Goal: Transaction & Acquisition: Purchase product/service

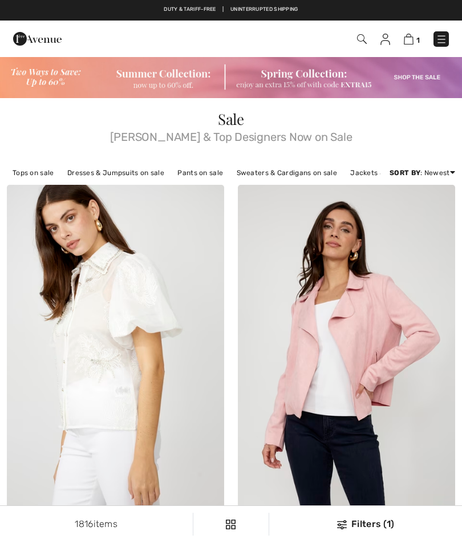
checkbox input "true"
click at [411, 40] on img at bounding box center [409, 39] width 10 height 11
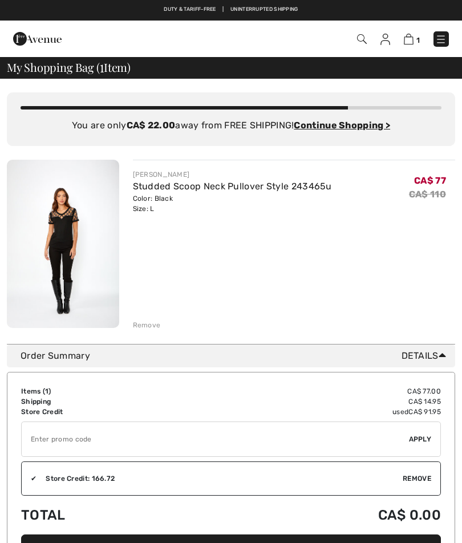
click at [105, 439] on input "TEXT" at bounding box center [215, 439] width 387 height 34
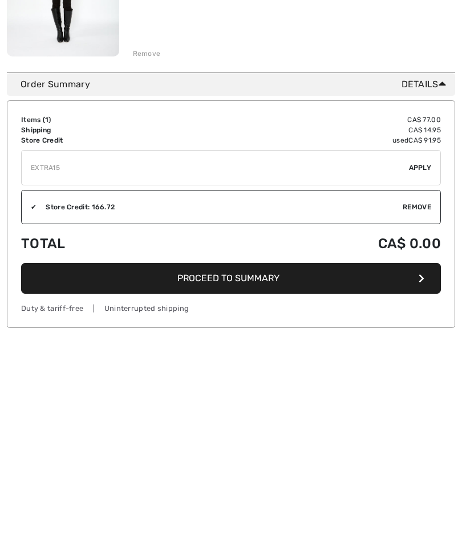
type input "EXTRA15"
click at [430, 358] on div "✔ Apply Remove" at bounding box center [231, 375] width 420 height 35
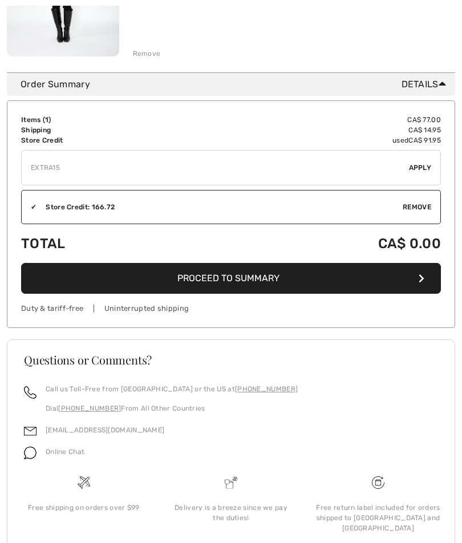
click at [425, 165] on span "Apply" at bounding box center [420, 168] width 23 height 10
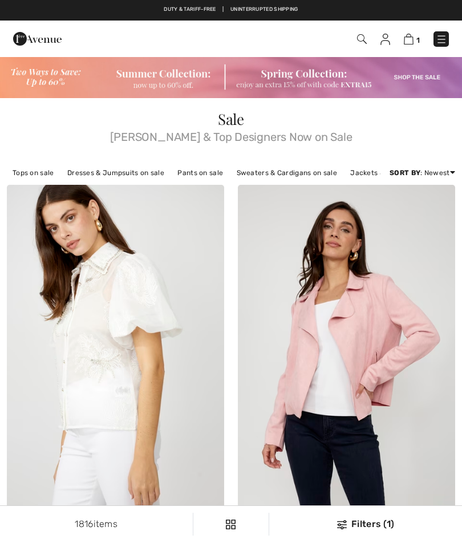
checkbox input "true"
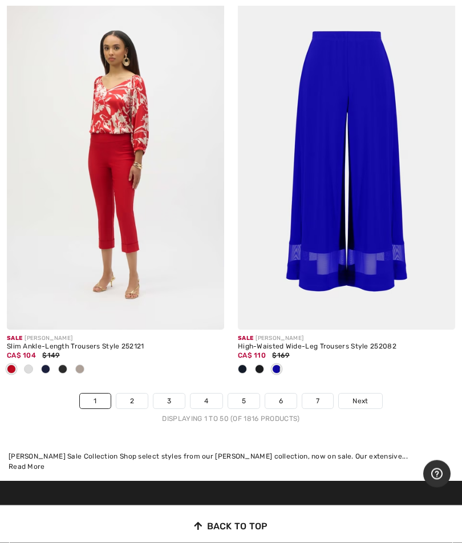
scroll to position [9617, 0]
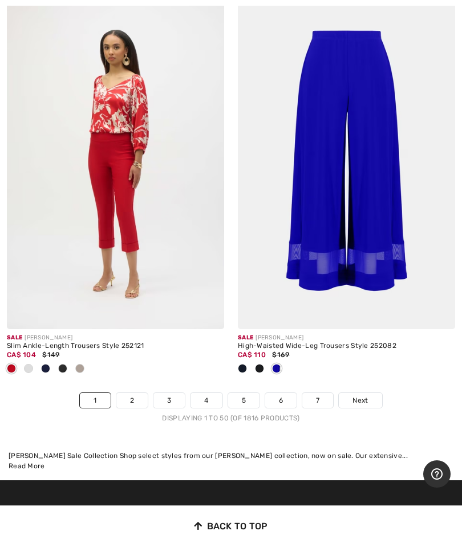
click at [363, 395] on span "Next" at bounding box center [359, 400] width 15 height 10
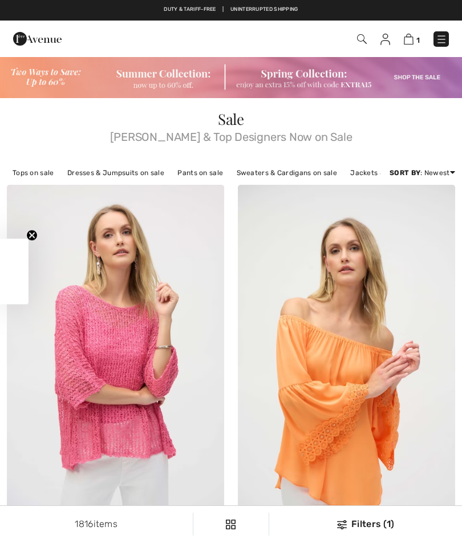
checkbox input "true"
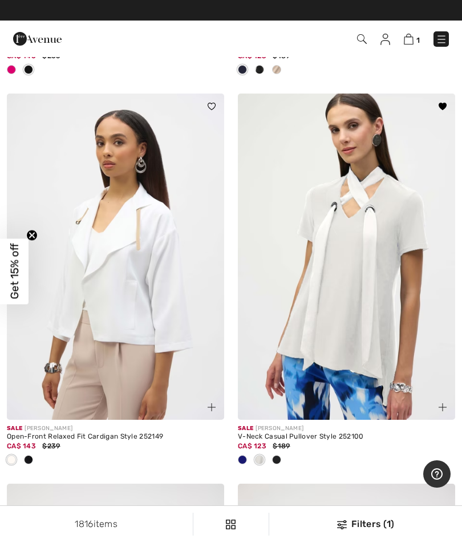
scroll to position [4027, 0]
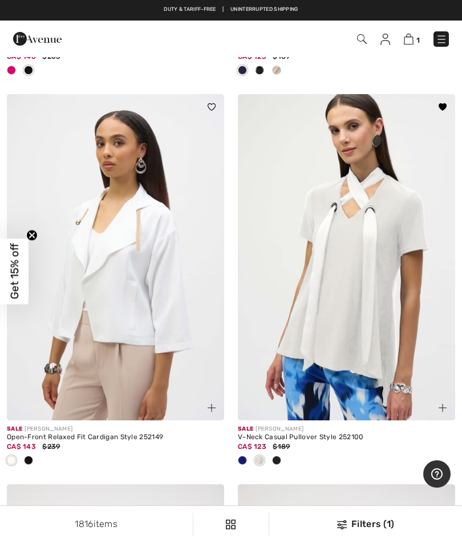
click at [359, 330] on img at bounding box center [346, 257] width 217 height 326
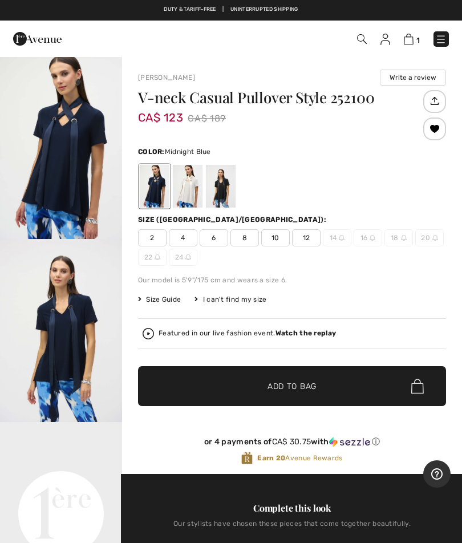
click at [309, 234] on span "12" at bounding box center [306, 237] width 29 height 17
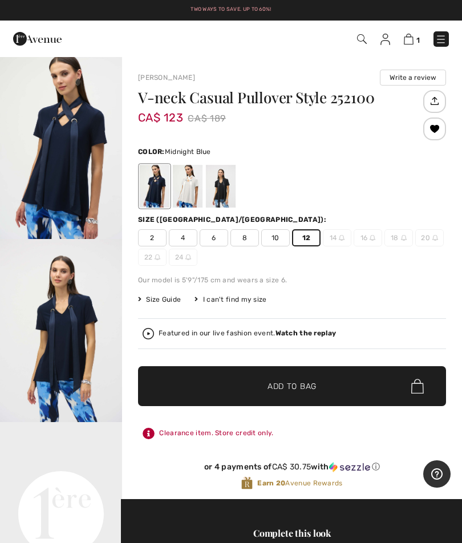
click at [302, 386] on span "Add to Bag" at bounding box center [291, 386] width 49 height 12
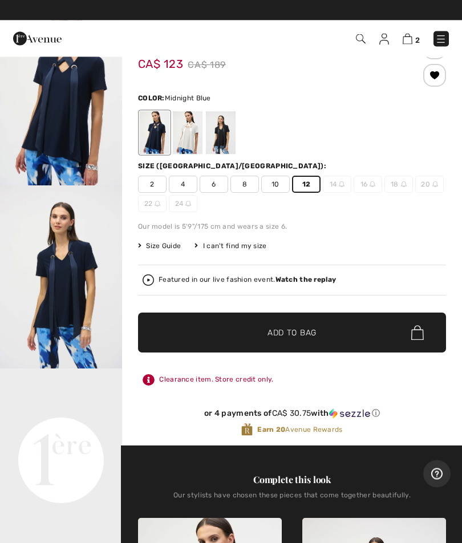
scroll to position [54, 0]
click at [312, 332] on span "Add to Bag" at bounding box center [291, 333] width 49 height 12
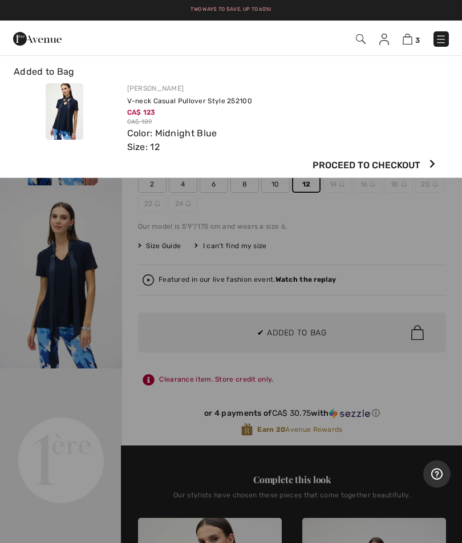
scroll to position [0, 0]
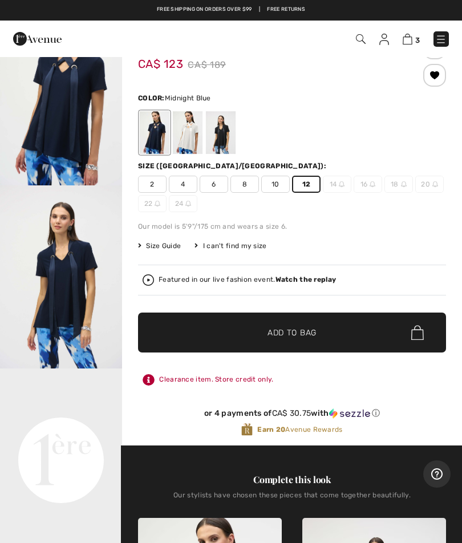
click at [409, 39] on img at bounding box center [408, 39] width 10 height 11
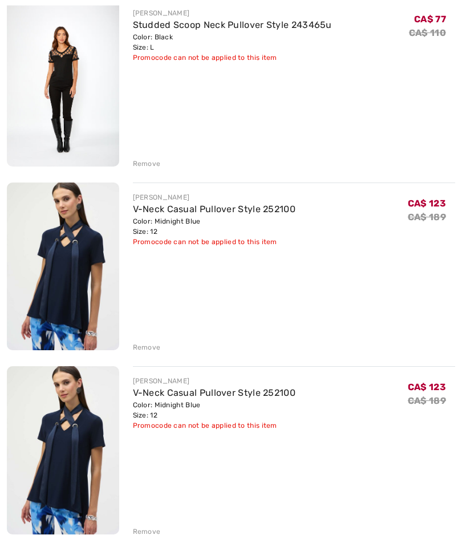
scroll to position [170, 0]
click at [147, 522] on div "[PERSON_NAME] V-Neck Casual Pullover Style 252100 Color: Midnight Blue Size: 12…" at bounding box center [294, 451] width 323 height 170
click at [149, 530] on div "Remove" at bounding box center [147, 531] width 28 height 10
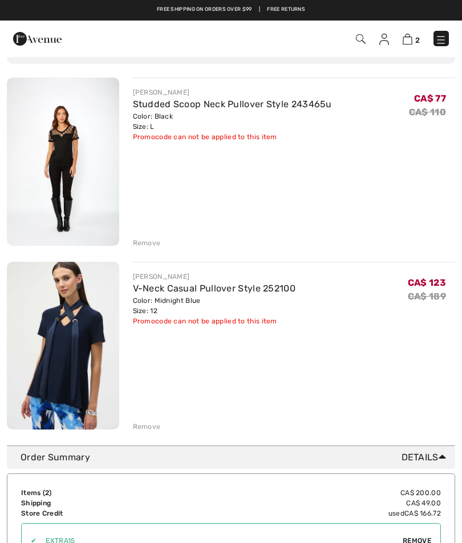
scroll to position [91, 0]
click at [442, 43] on img at bounding box center [440, 39] width 11 height 11
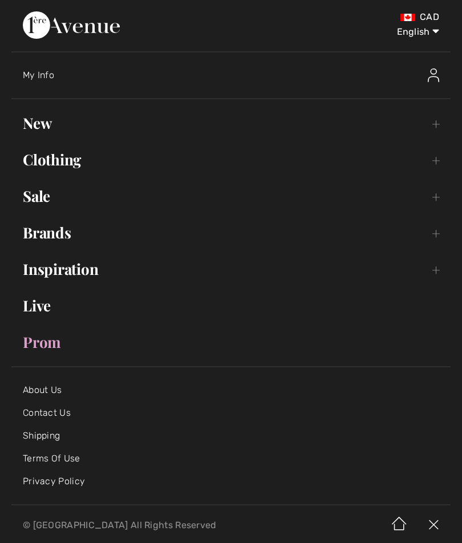
click at [423, 34] on select "English Français" at bounding box center [409, 30] width 59 height 34
select select "[URL][DOMAIN_NAME]"
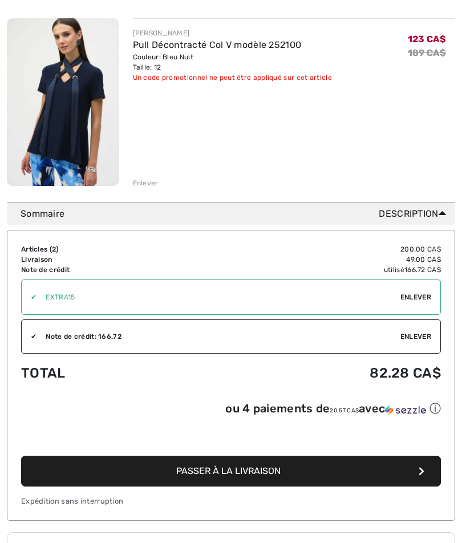
scroll to position [336, 0]
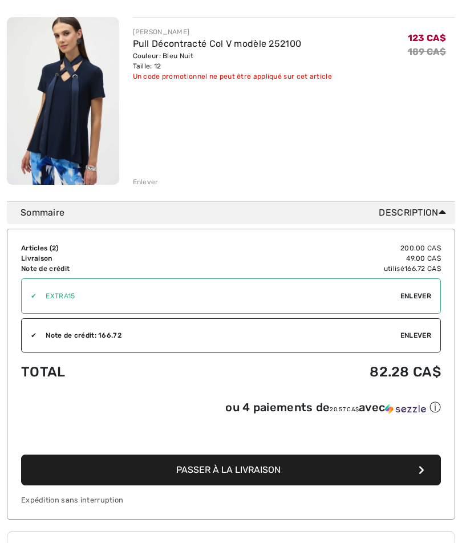
click at [424, 257] on td "49.00 CA$" at bounding box center [316, 258] width 249 height 10
click at [437, 259] on td "49.00 CA$" at bounding box center [316, 258] width 249 height 10
click at [415, 261] on td "49.00 CA$" at bounding box center [316, 258] width 249 height 10
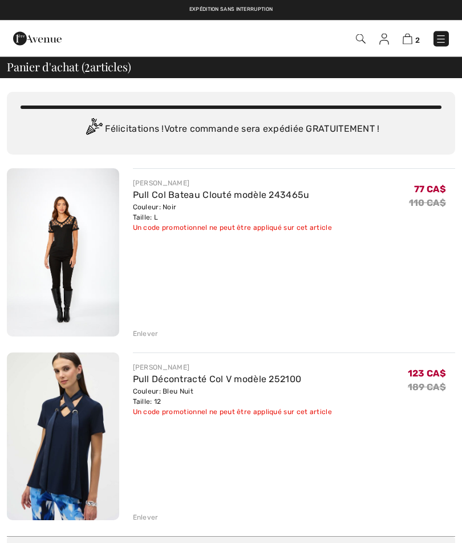
scroll to position [0, 0]
